Goal: Task Accomplishment & Management: Complete application form

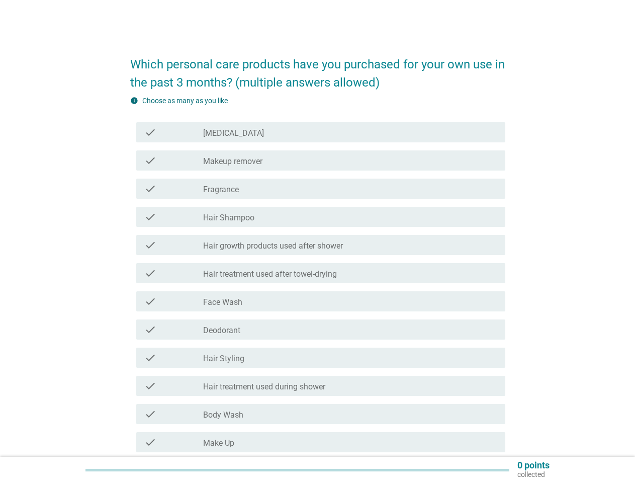
click at [318, 260] on div "check check_box_outline_blank Hair treatment used after towel-drying" at bounding box center [317, 273] width 375 height 28
click at [318, 276] on label "Hair treatment used after towel-drying" at bounding box center [270, 274] width 134 height 10
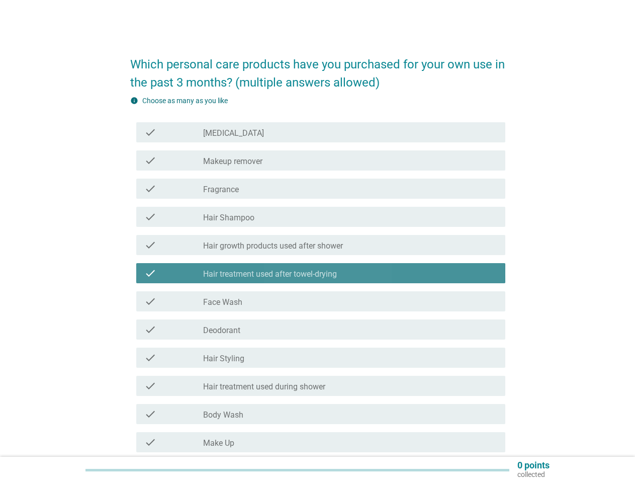
click at [321, 132] on div "check_box_outline_blank [MEDICAL_DATA]" at bounding box center [350, 132] width 294 height 12
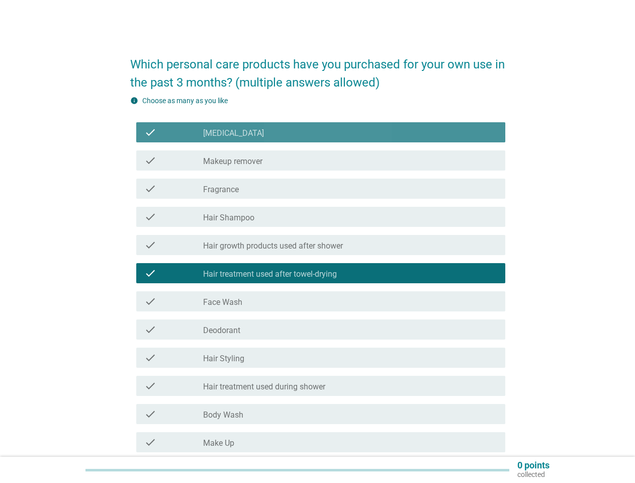
click at [321, 132] on div "check_box_outline_blank [MEDICAL_DATA]" at bounding box center [350, 132] width 294 height 12
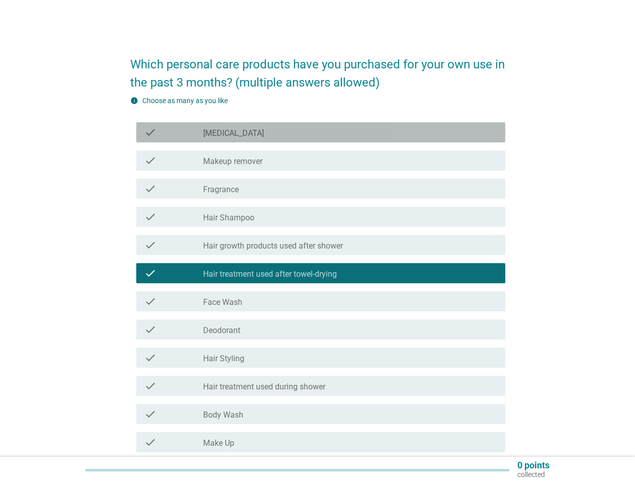
click at [220, 133] on label "[MEDICAL_DATA]" at bounding box center [233, 133] width 61 height 10
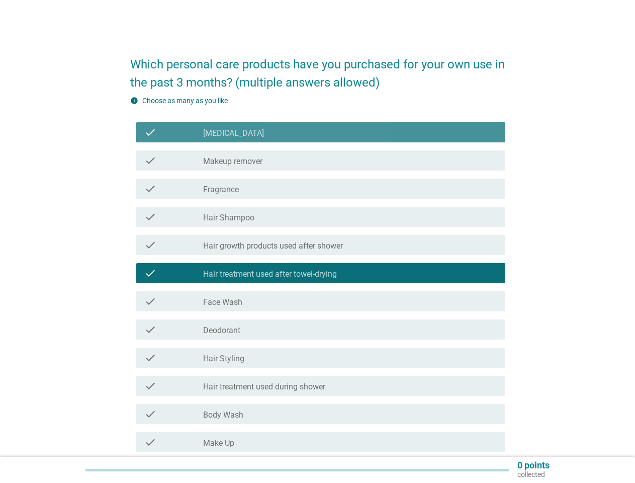
click at [220, 133] on label "[MEDICAL_DATA]" at bounding box center [233, 133] width 61 height 10
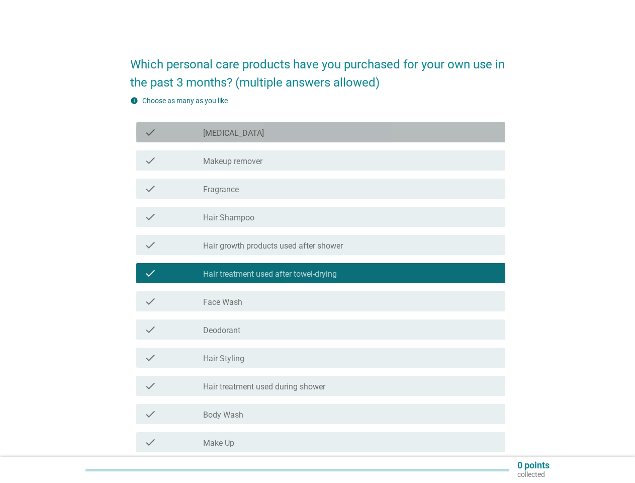
click at [321, 160] on div "check_box_outline_blank Makeup remover" at bounding box center [350, 160] width 294 height 12
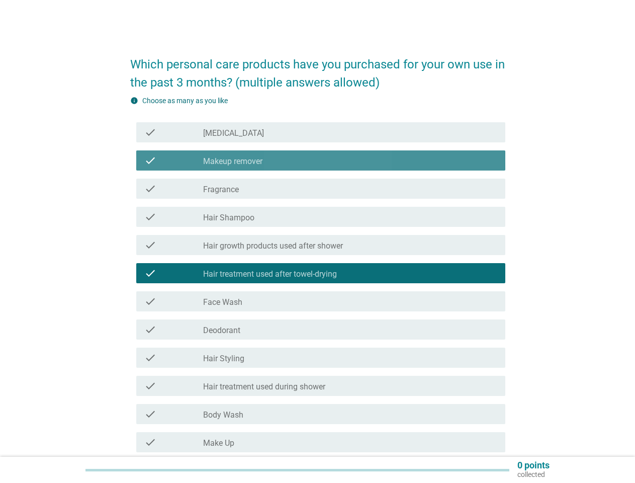
click at [321, 160] on div "check_box_outline_blank Makeup remover" at bounding box center [350, 160] width 294 height 12
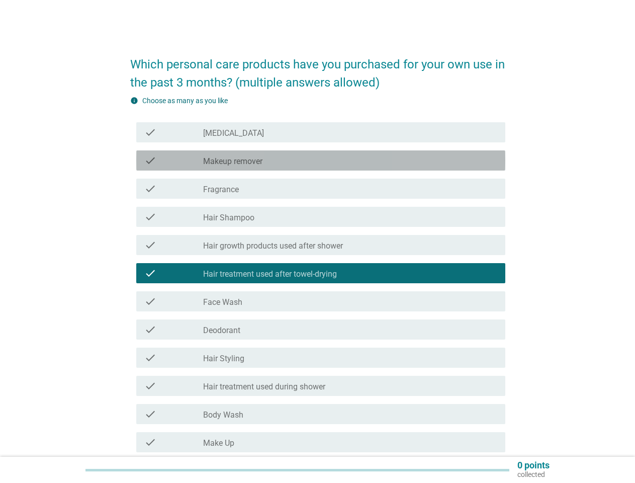
click at [232, 161] on label "Makeup remover" at bounding box center [232, 161] width 59 height 10
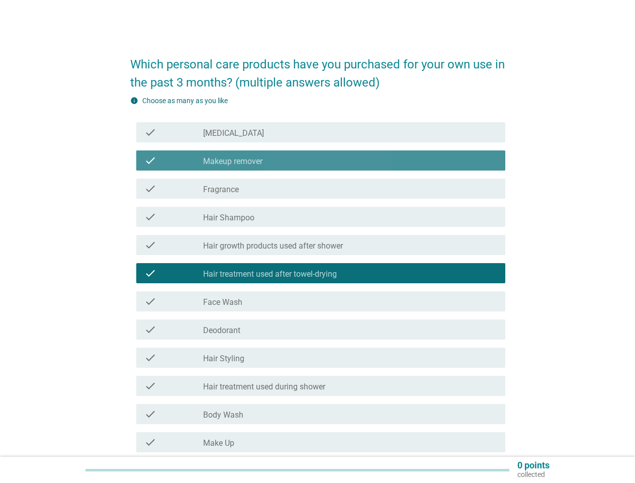
click at [232, 161] on label "Makeup remover" at bounding box center [232, 161] width 59 height 10
